Goal: Navigation & Orientation: Find specific page/section

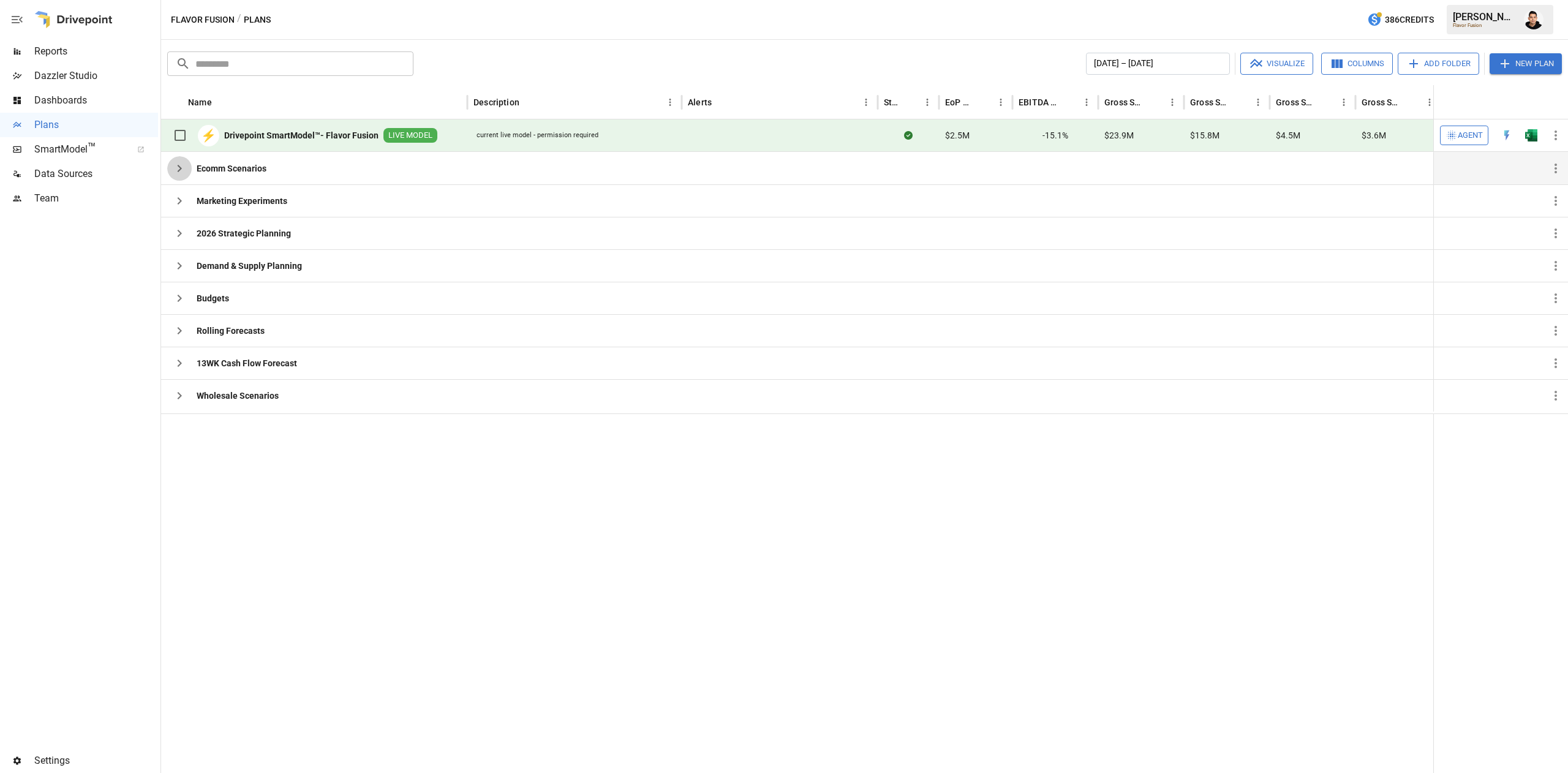
click at [177, 174] on icon "button" at bounding box center [179, 168] width 15 height 15
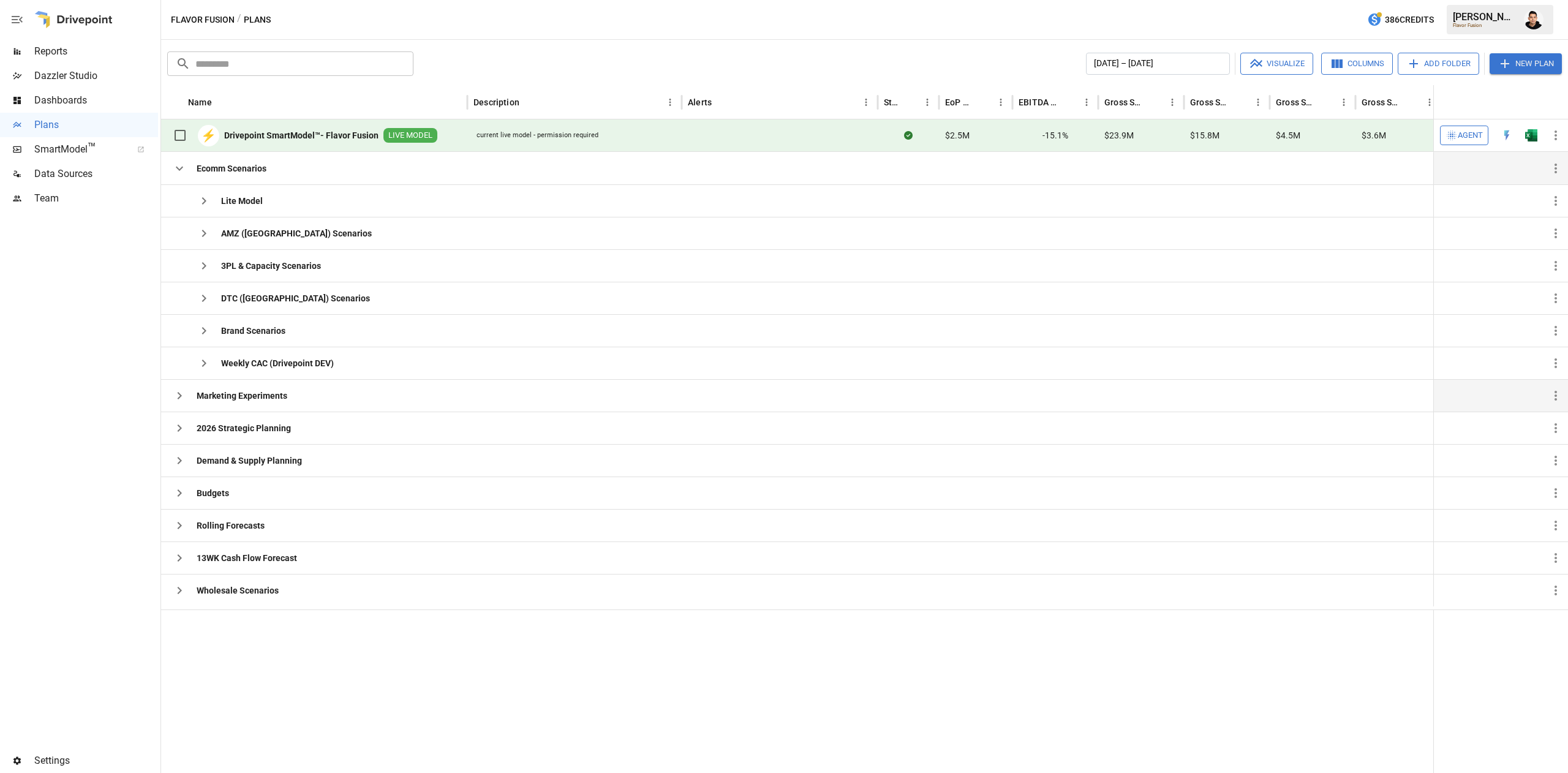
click at [182, 411] on div "Marketing Experiments" at bounding box center [227, 396] width 120 height 32
click at [179, 402] on icon "button" at bounding box center [179, 395] width 15 height 15
click at [180, 465] on icon "button" at bounding box center [179, 460] width 15 height 15
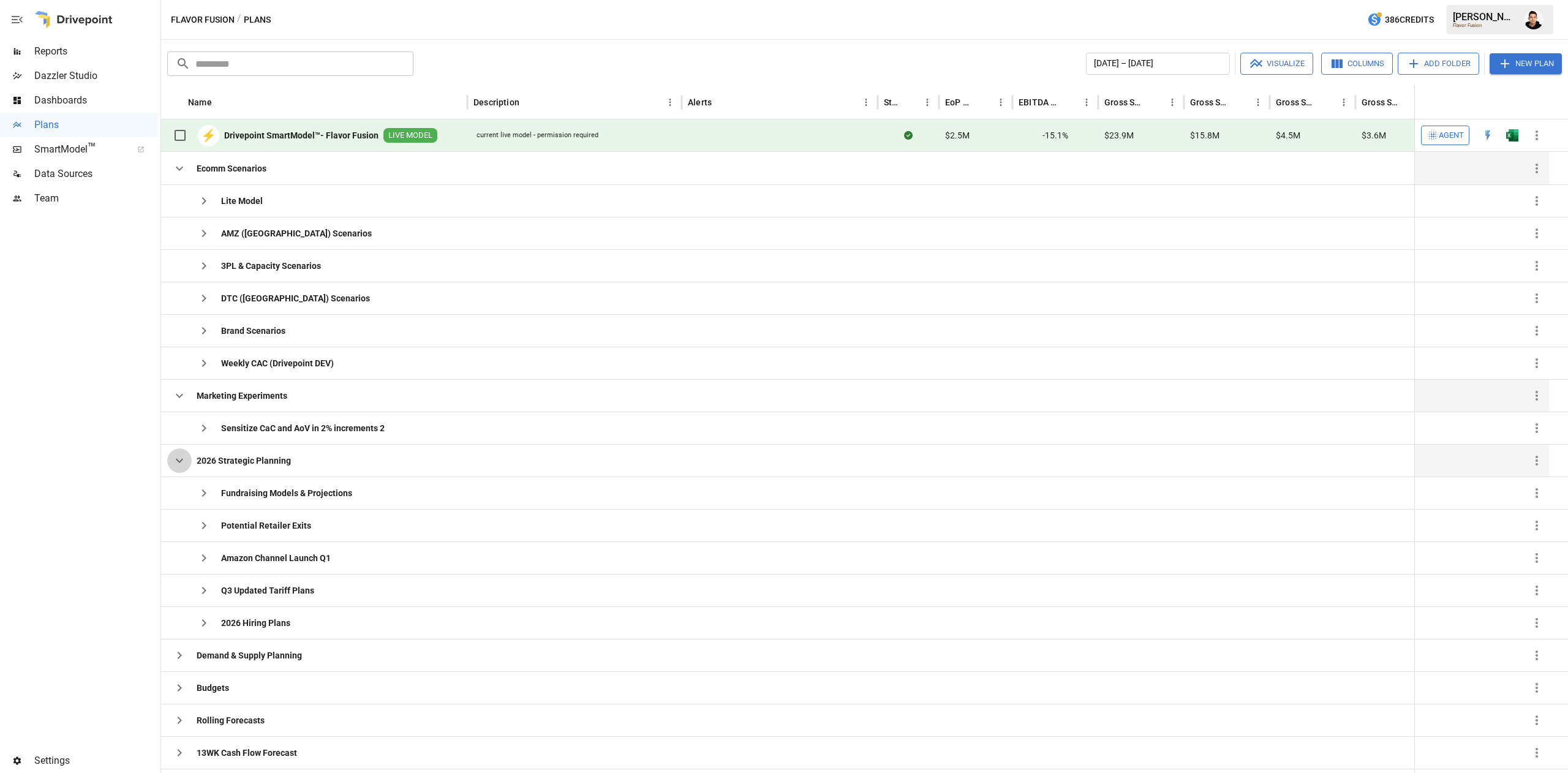
click at [179, 463] on icon "button" at bounding box center [179, 461] width 7 height 4
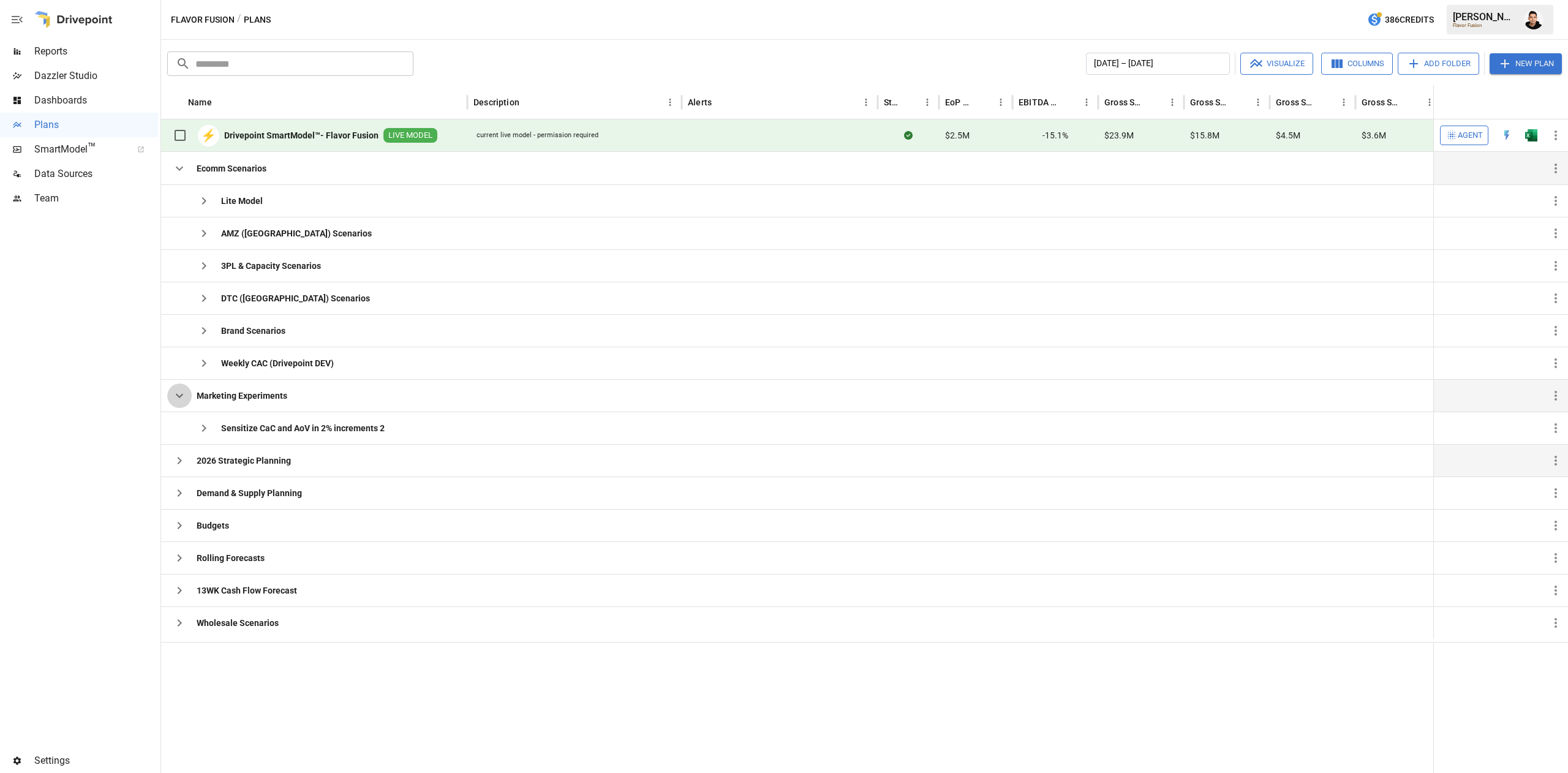
click at [179, 384] on button "button" at bounding box center [179, 396] width 25 height 25
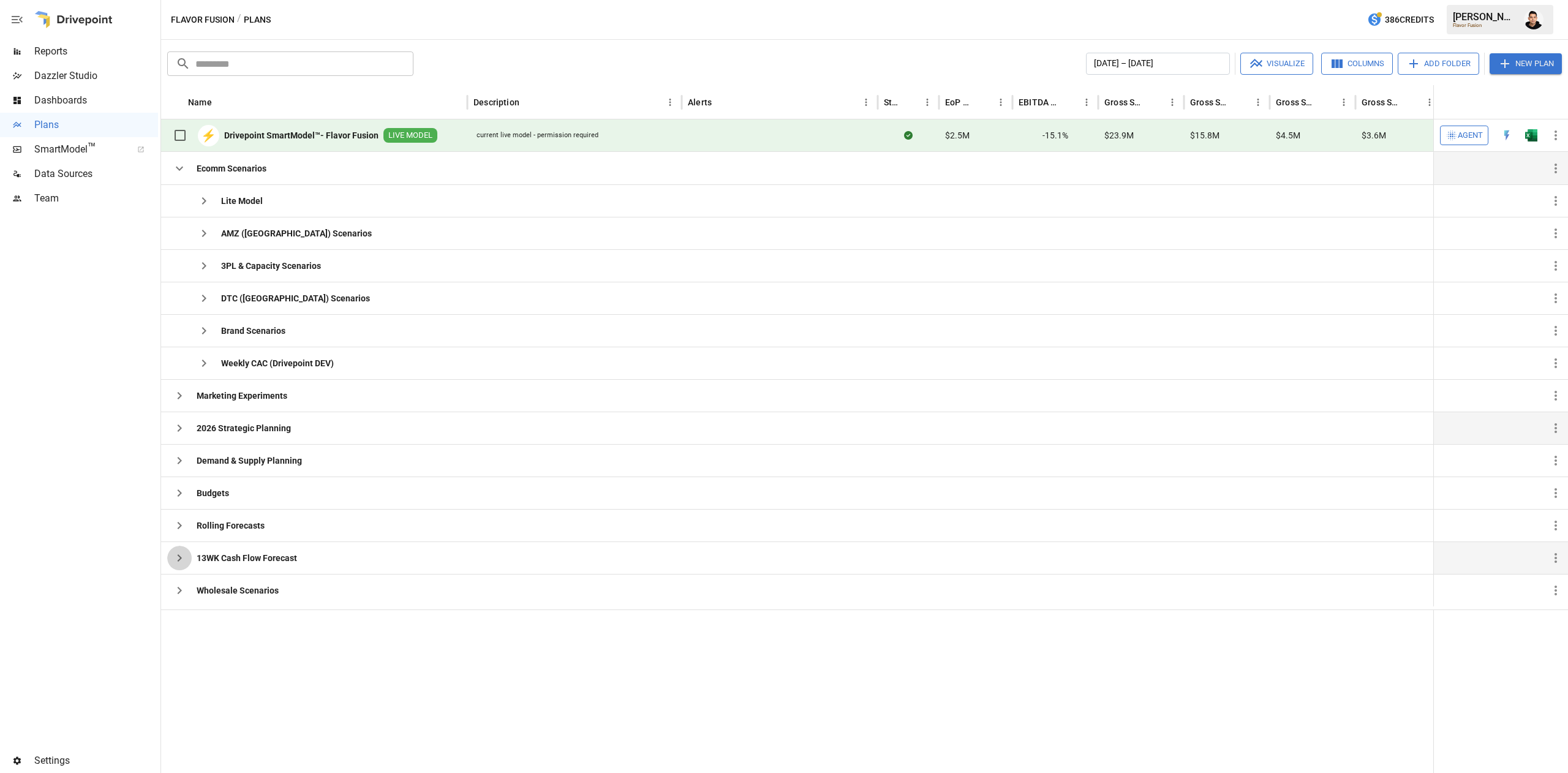
click at [172, 565] on icon "button" at bounding box center [179, 558] width 15 height 15
click at [179, 630] on icon "button" at bounding box center [179, 623] width 15 height 15
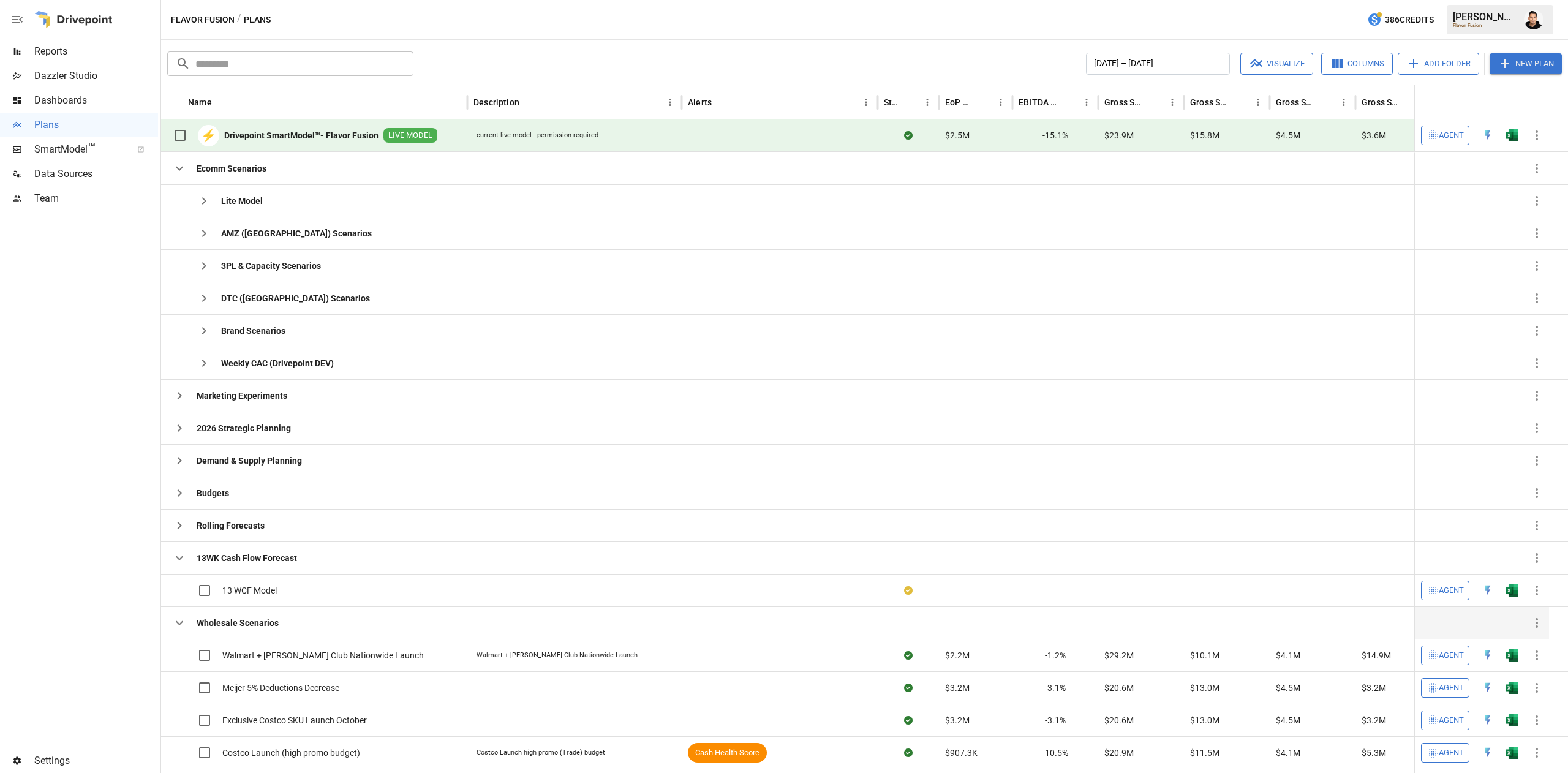
click at [179, 621] on icon "button" at bounding box center [179, 623] width 15 height 15
